Goal: Find specific page/section: Find specific page/section

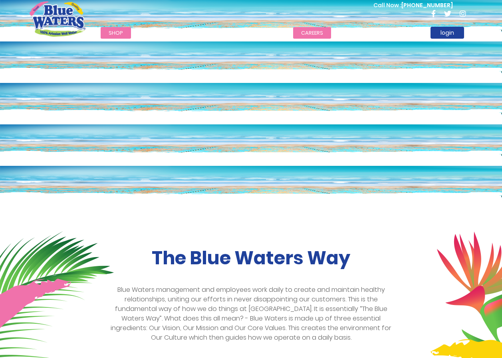
click at [318, 31] on link "careers" at bounding box center [312, 33] width 38 height 12
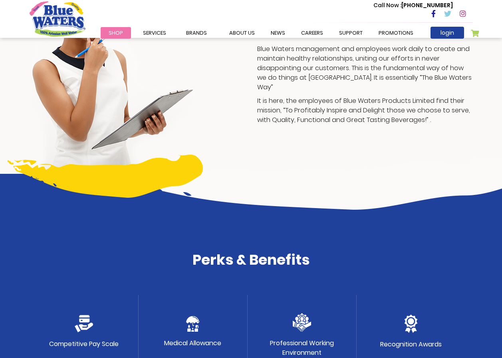
scroll to position [188, 0]
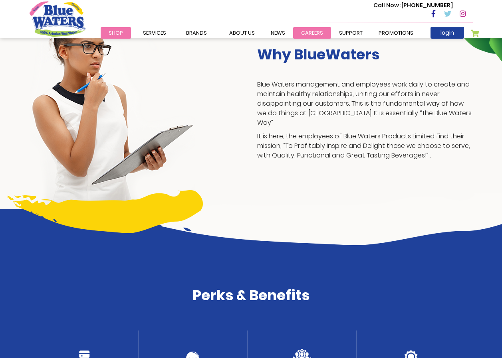
click at [307, 32] on link "careers" at bounding box center [312, 33] width 38 height 12
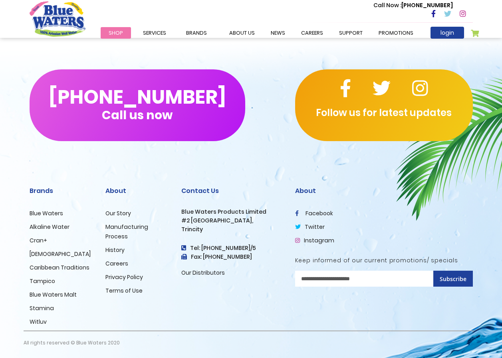
scroll to position [747, 0]
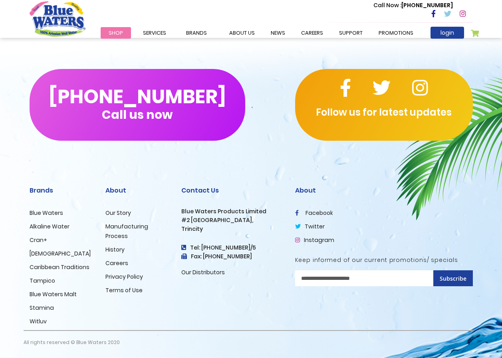
click at [119, 264] on link "Careers" at bounding box center [116, 263] width 23 height 8
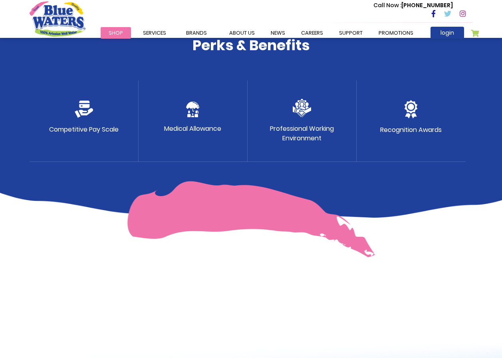
scroll to position [439, 0]
